Goal: Find specific page/section: Find specific page/section

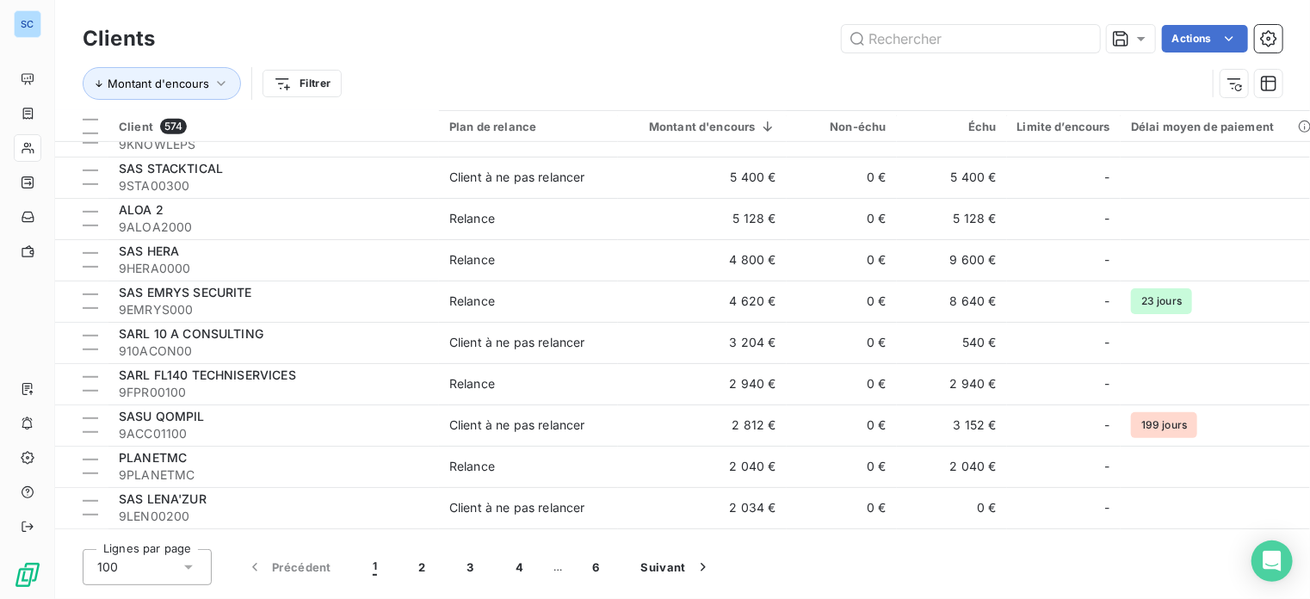
scroll to position [3743, 0]
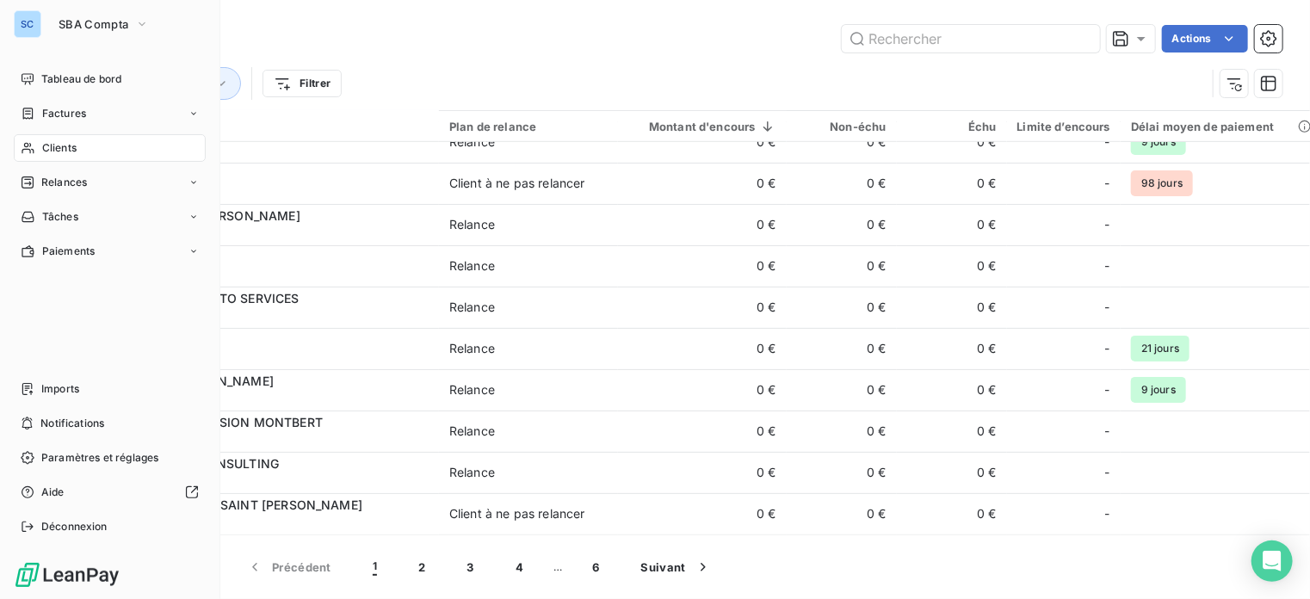
click at [65, 151] on span "Clients" at bounding box center [59, 147] width 34 height 15
click at [100, 15] on button "SBA Compta" at bounding box center [103, 24] width 111 height 28
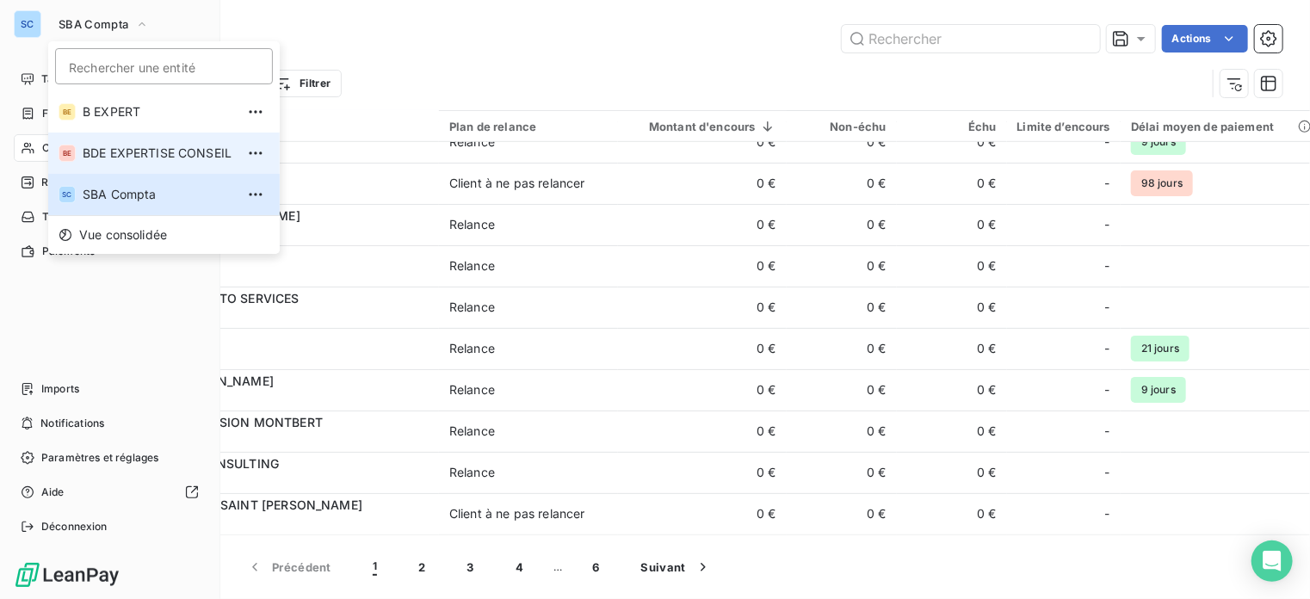
click at [123, 149] on span "BDE EXPERTISE CONSEIL" at bounding box center [159, 153] width 152 height 17
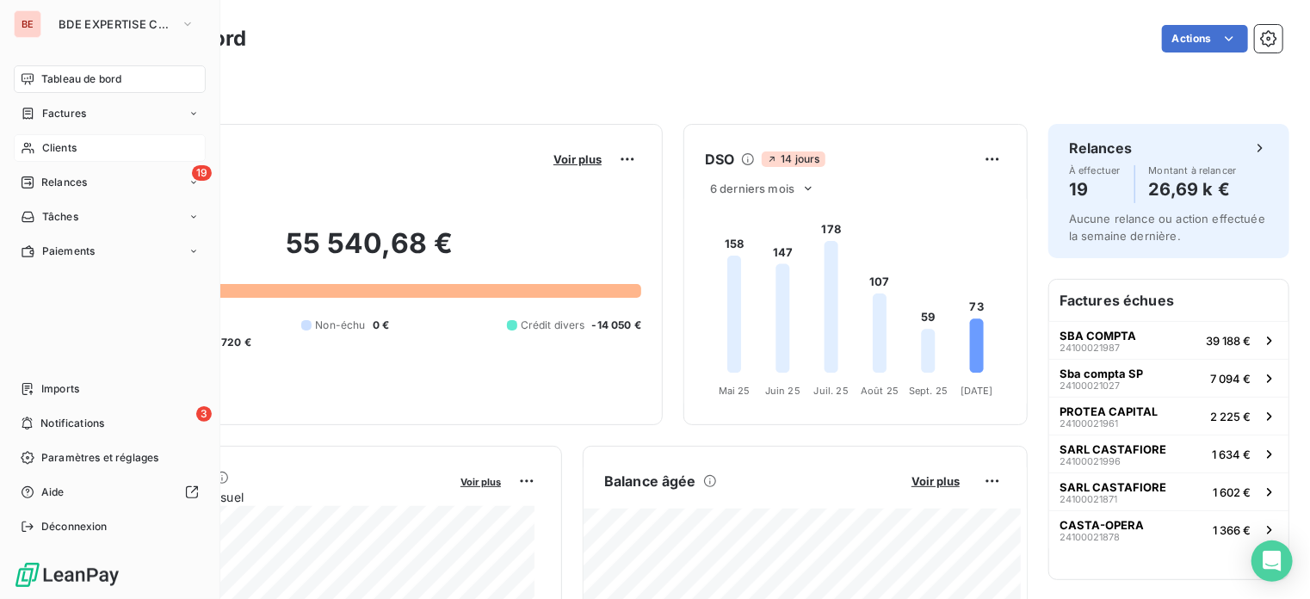
click at [70, 144] on span "Clients" at bounding box center [59, 147] width 34 height 15
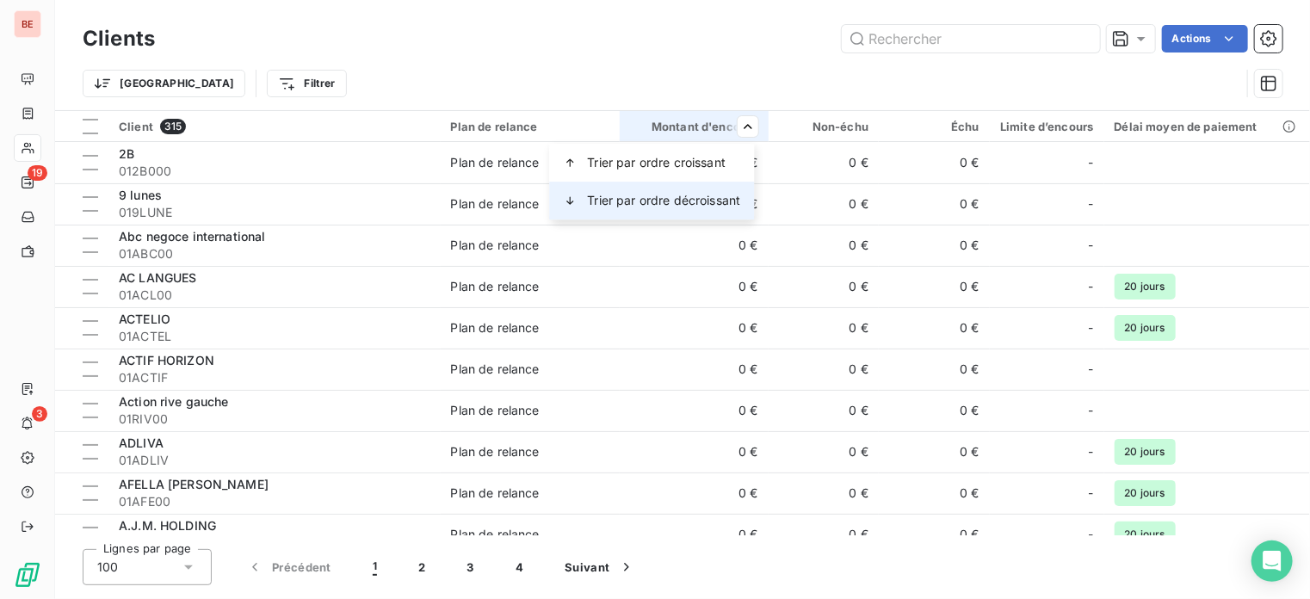
click at [699, 194] on span "Trier par ordre décroissant" at bounding box center [663, 200] width 153 height 17
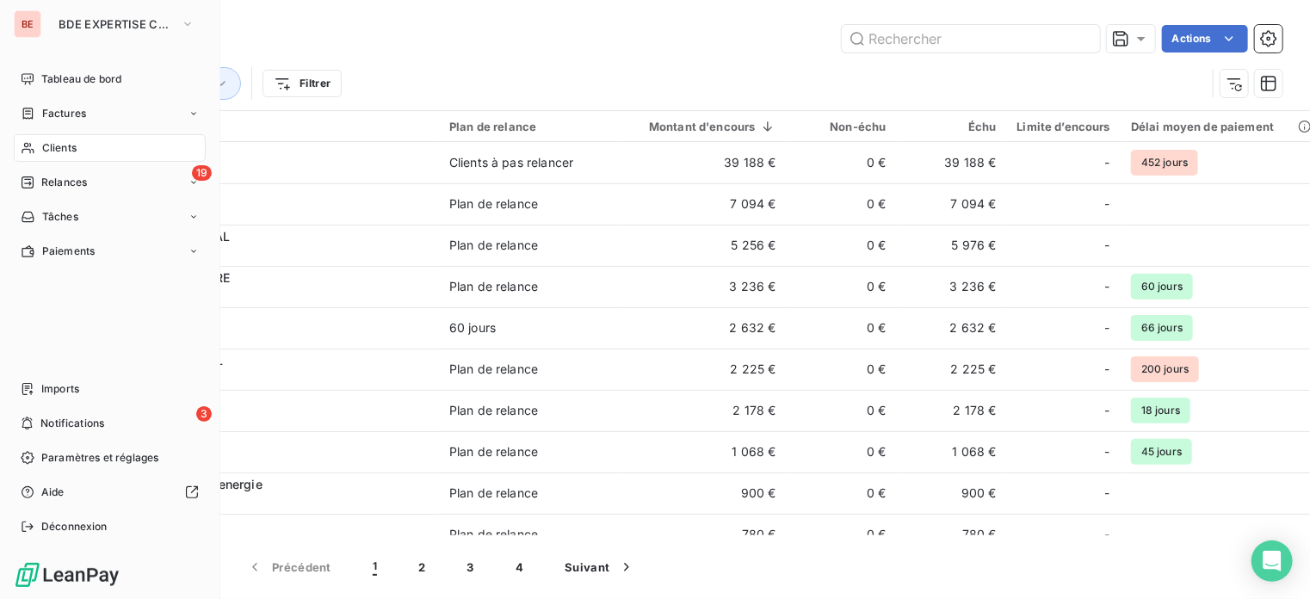
click at [22, 21] on div "BE" at bounding box center [28, 24] width 28 height 28
click at [98, 20] on span "BDE EXPERTISE CONSEIL" at bounding box center [116, 24] width 115 height 14
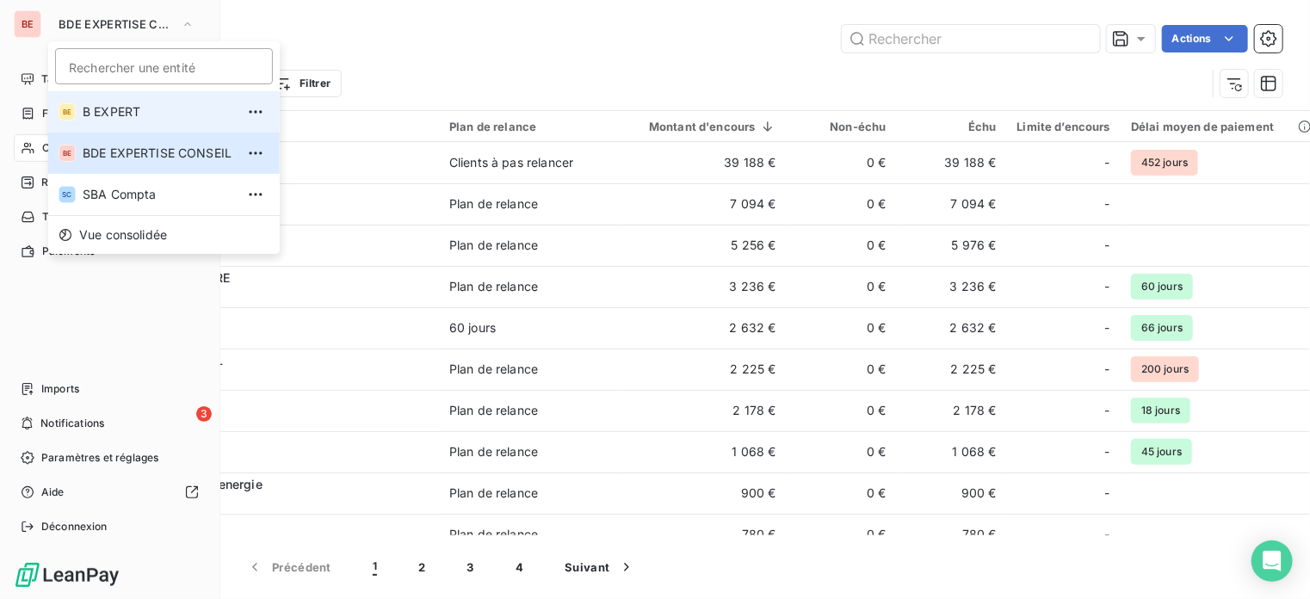
click at [131, 107] on span "B EXPERT" at bounding box center [159, 111] width 152 height 17
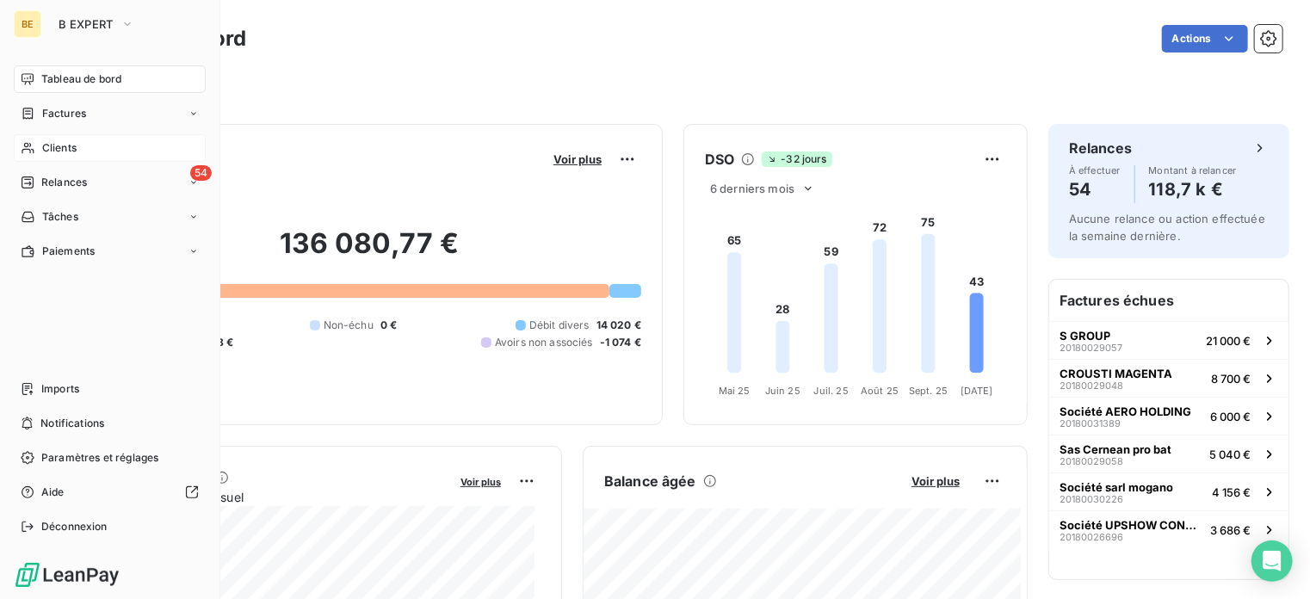
click at [82, 145] on div "Clients" at bounding box center [110, 148] width 192 height 28
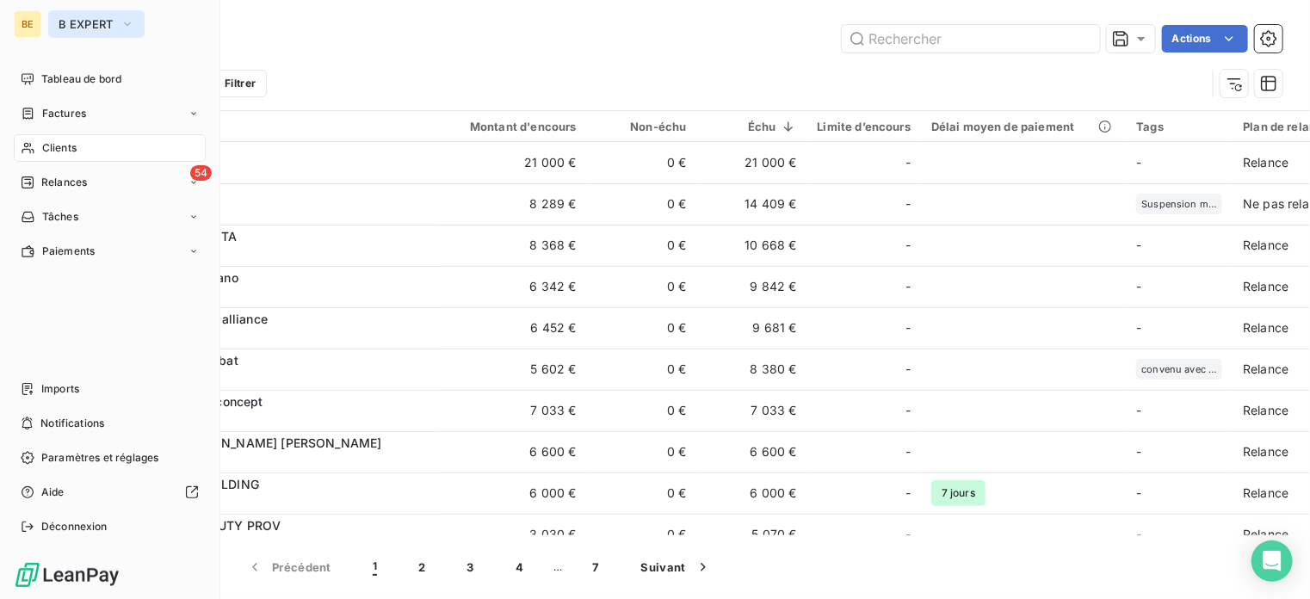
click at [72, 24] on span "B EXPERT" at bounding box center [86, 24] width 55 height 14
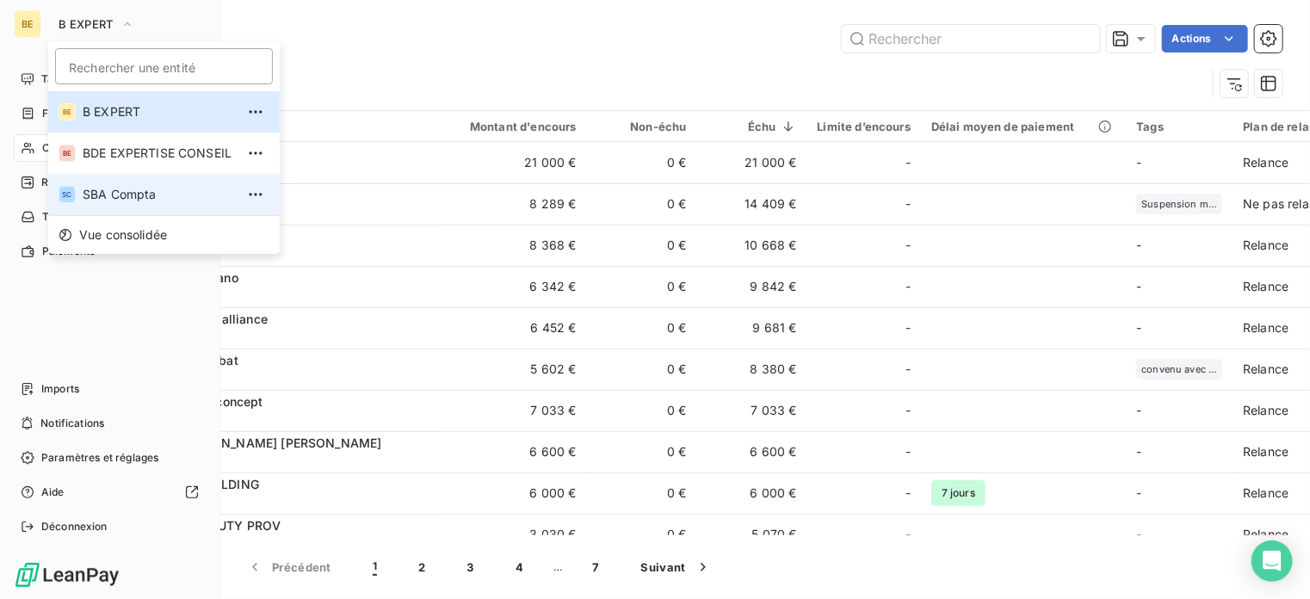
click at [127, 192] on span "SBA Compta" at bounding box center [159, 194] width 152 height 17
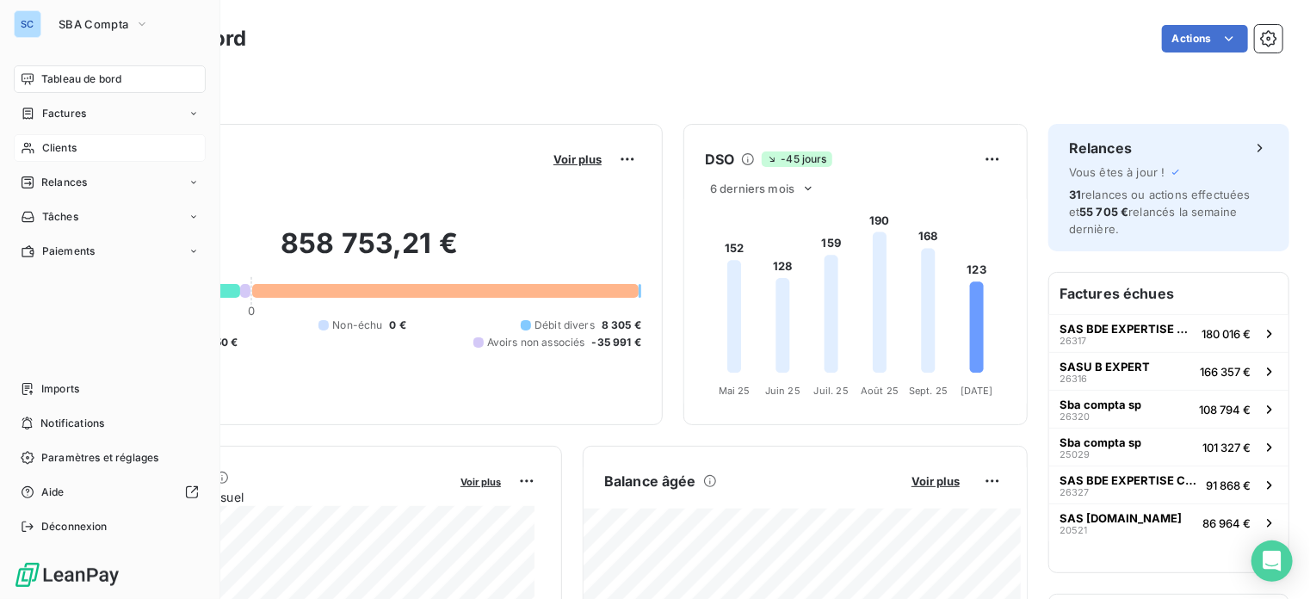
click at [34, 145] on div "Clients" at bounding box center [110, 148] width 192 height 28
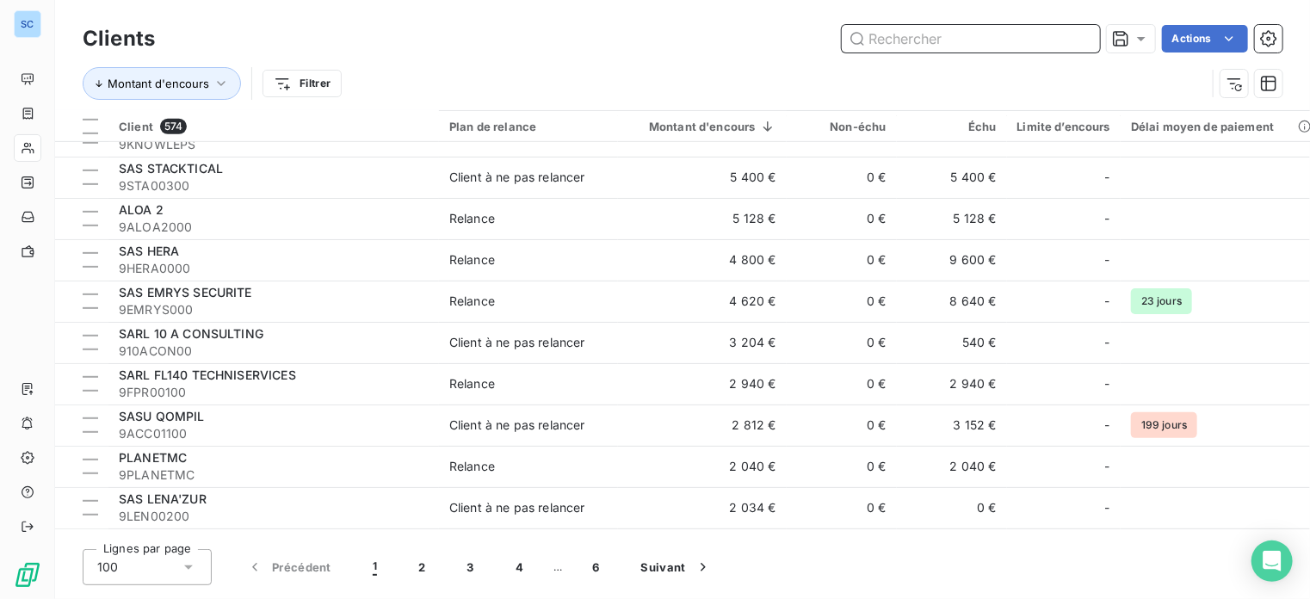
scroll to position [1291, 0]
